Goal: Obtain resource: Download file/media

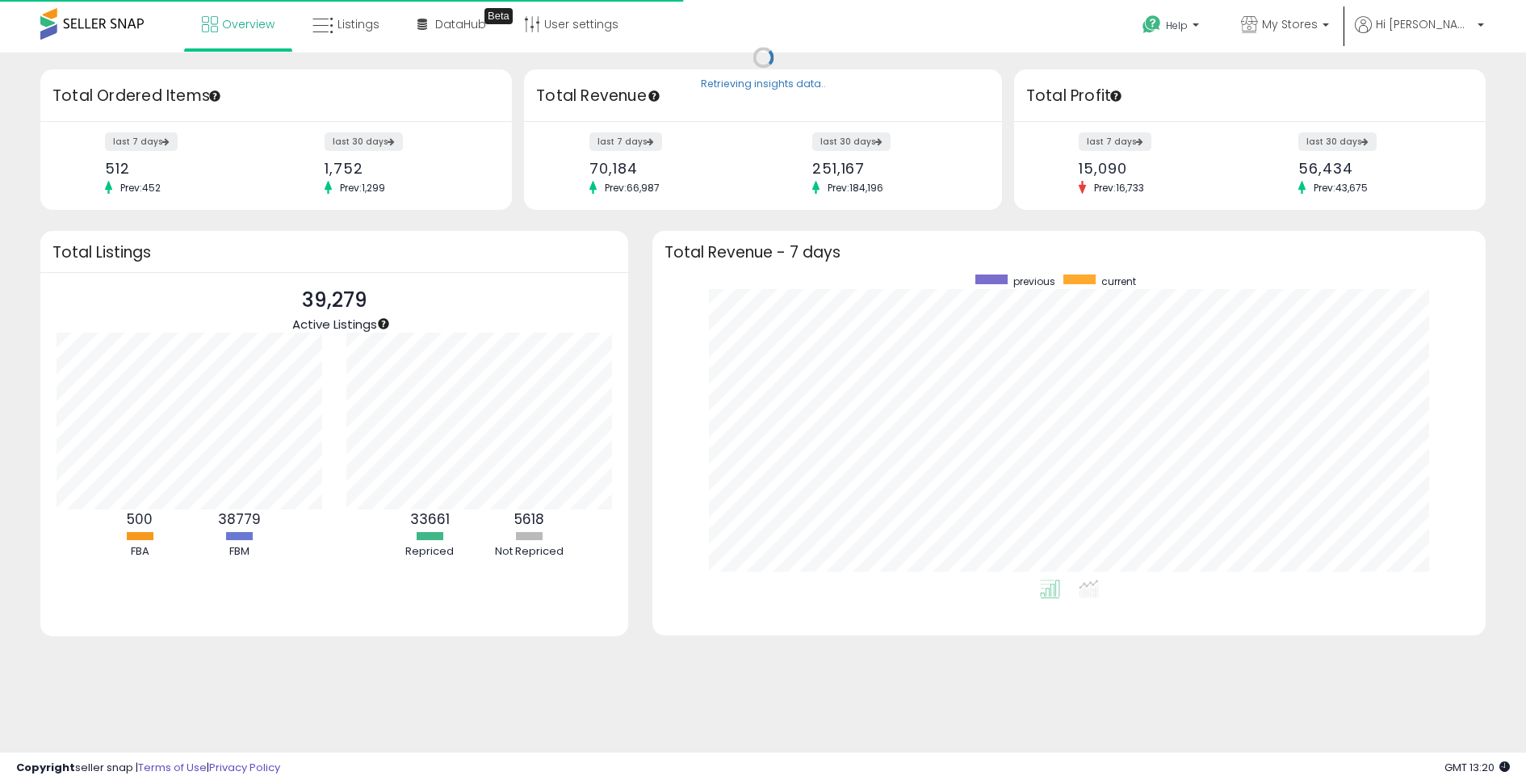
scroll to position [305, 800]
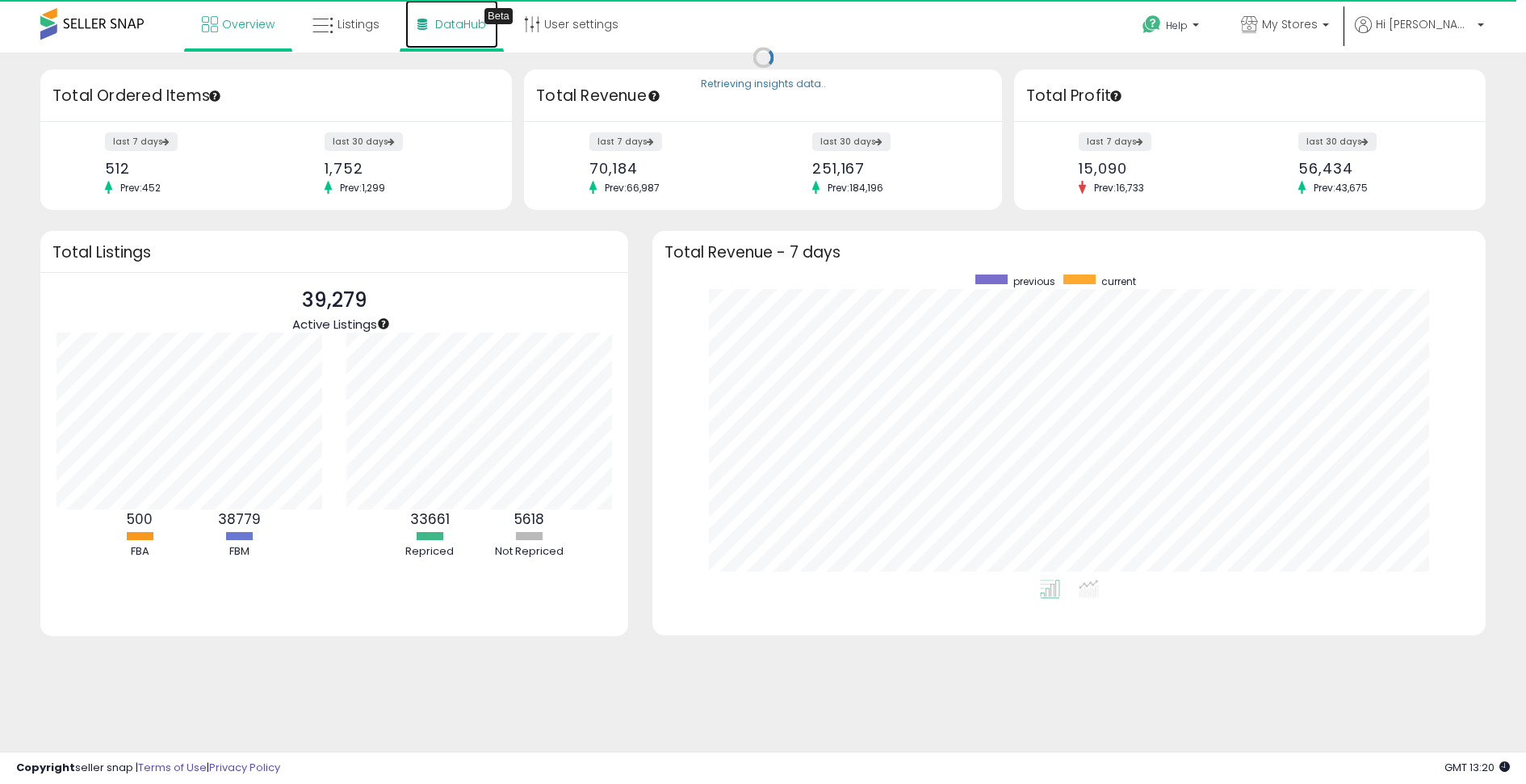
click at [454, 29] on span "DataHub" at bounding box center [460, 24] width 51 height 16
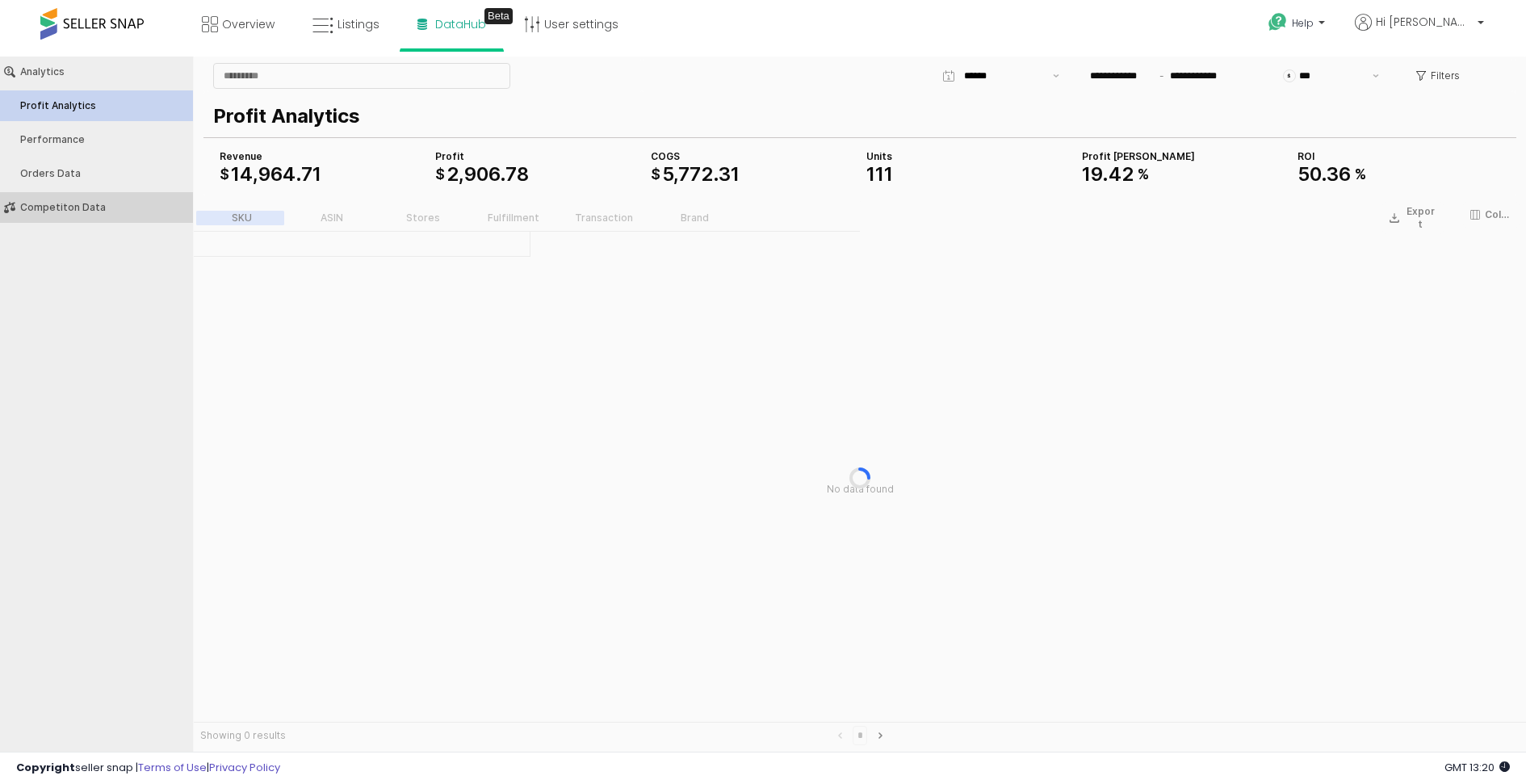
click at [94, 202] on div "Competiton Data" at bounding box center [104, 207] width 169 height 12
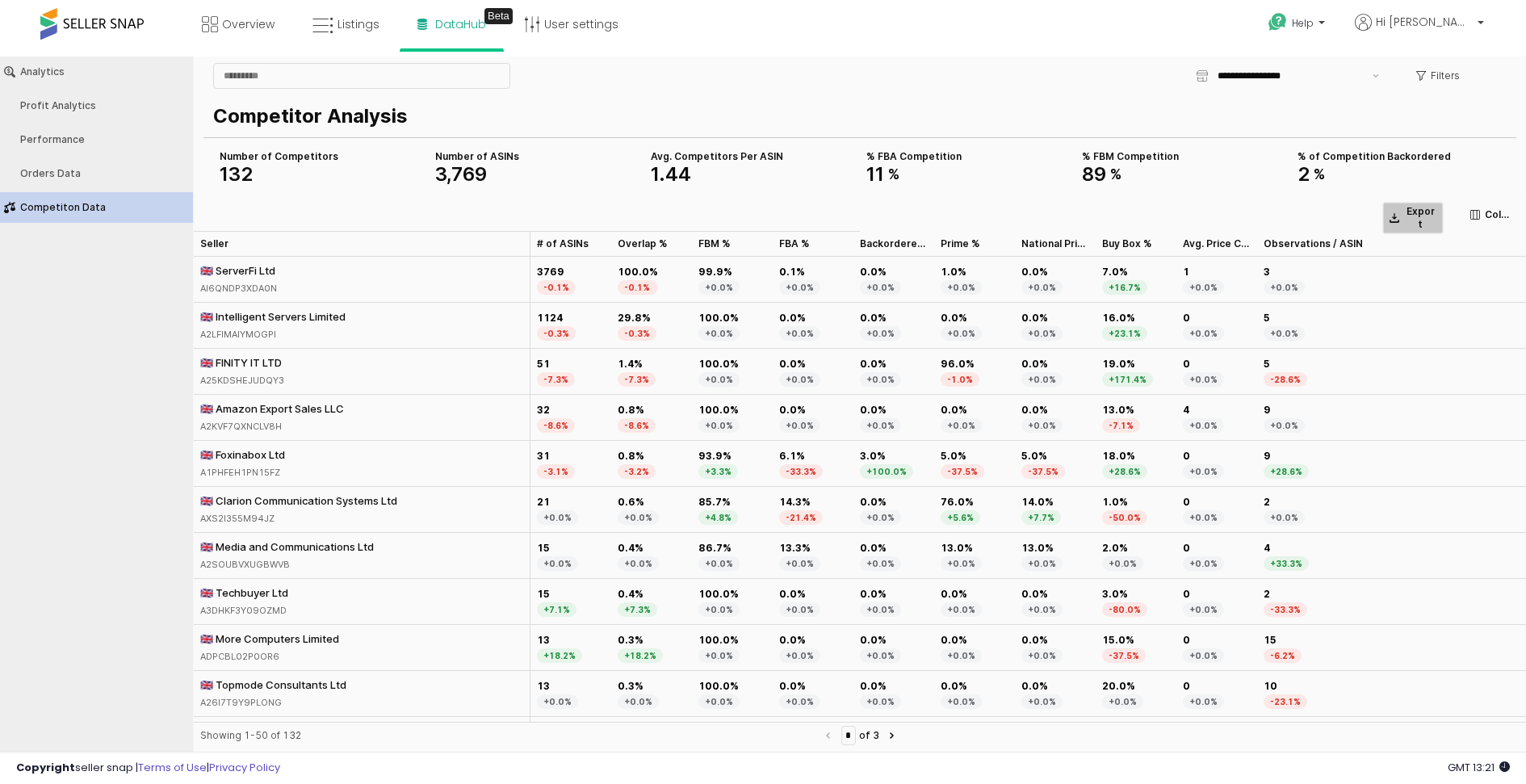
click at [1419, 217] on p "Export" at bounding box center [1420, 218] width 32 height 26
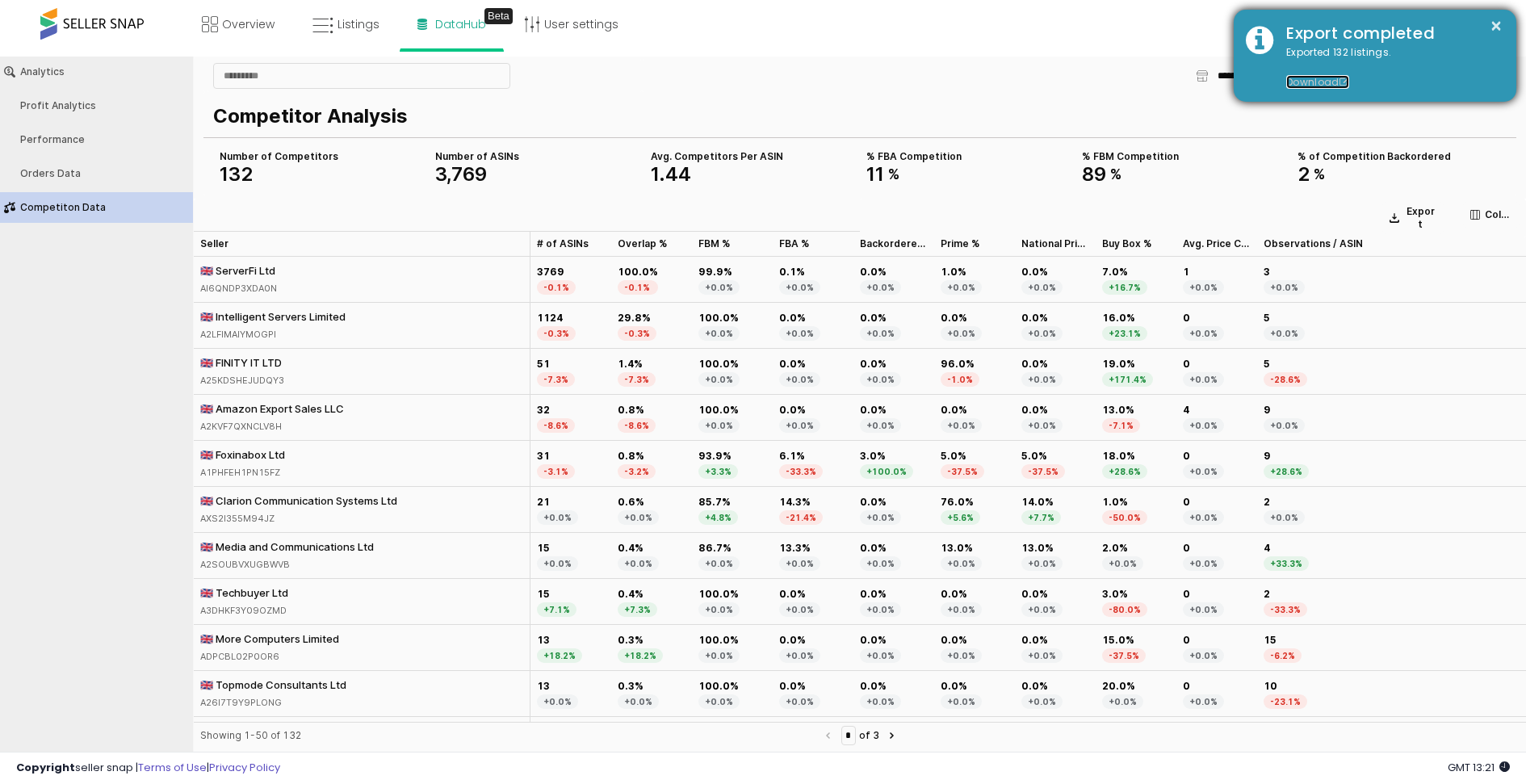
click at [1325, 85] on link "Download" at bounding box center [1318, 82] width 63 height 13
click at [1492, 28] on button "×" at bounding box center [1495, 26] width 13 height 20
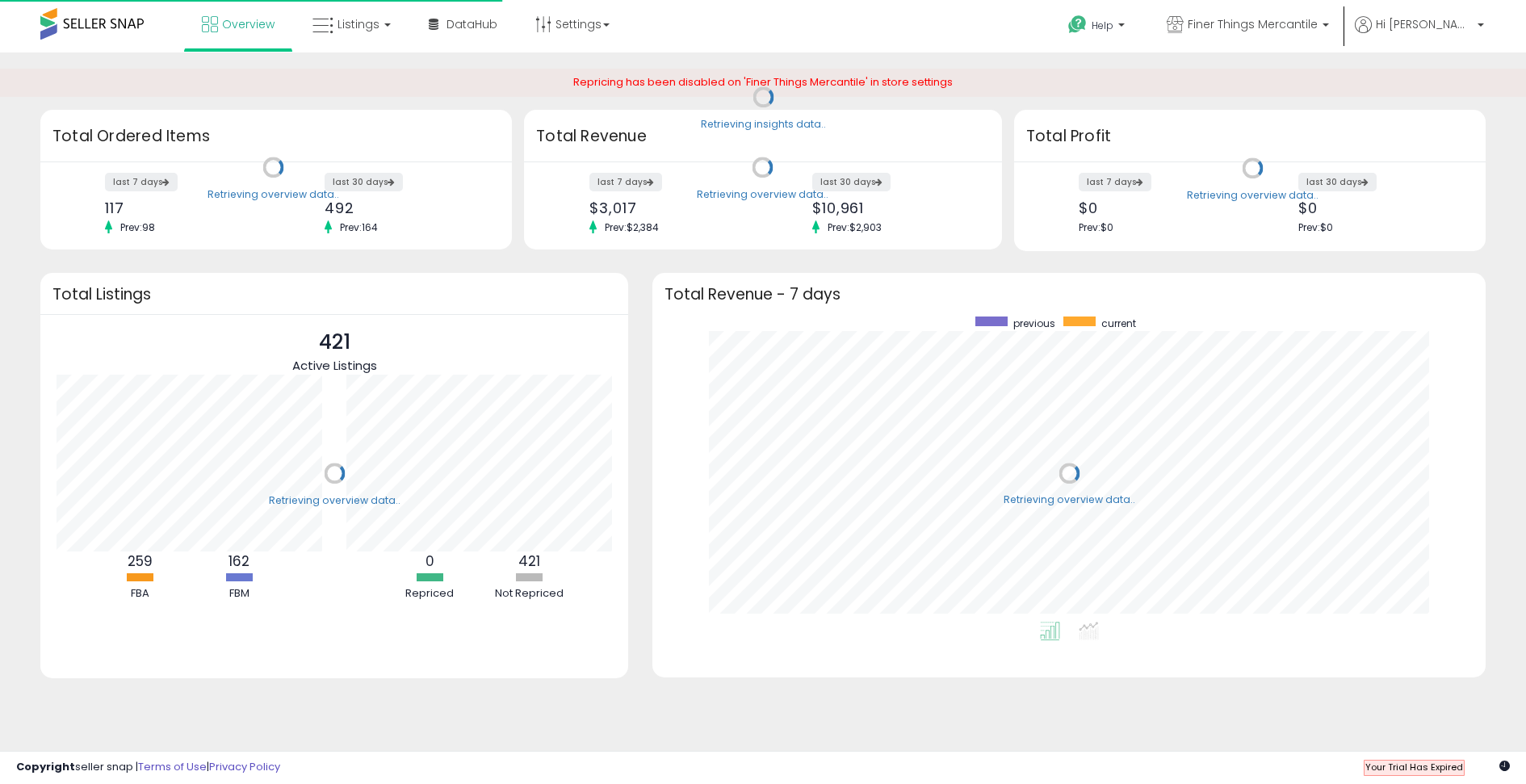
scroll to position [305, 800]
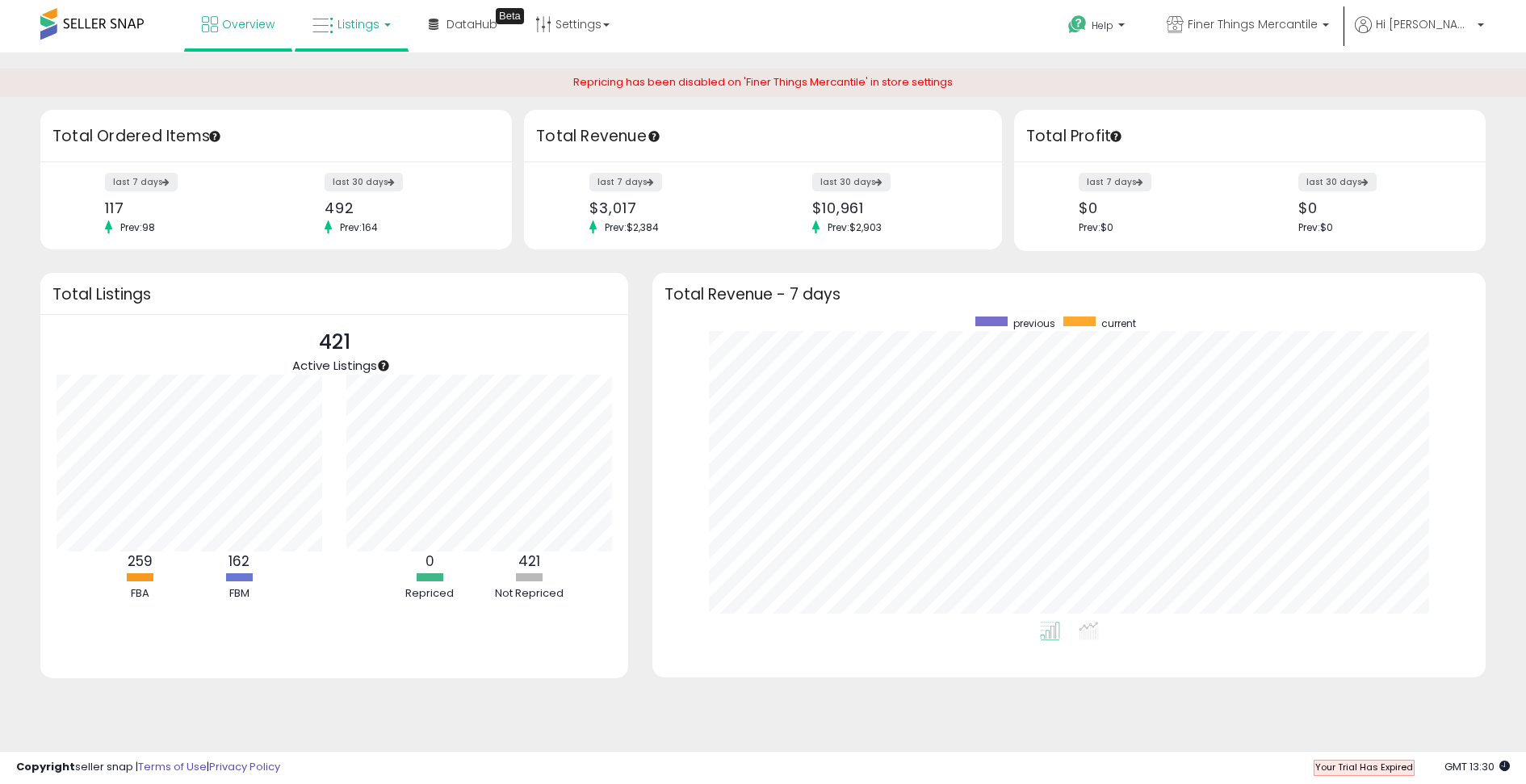
click at [374, 27] on span "Listings" at bounding box center [358, 24] width 42 height 16
click at [362, 138] on icon at bounding box center [366, 141] width 84 height 24
